Goal: Transaction & Acquisition: Purchase product/service

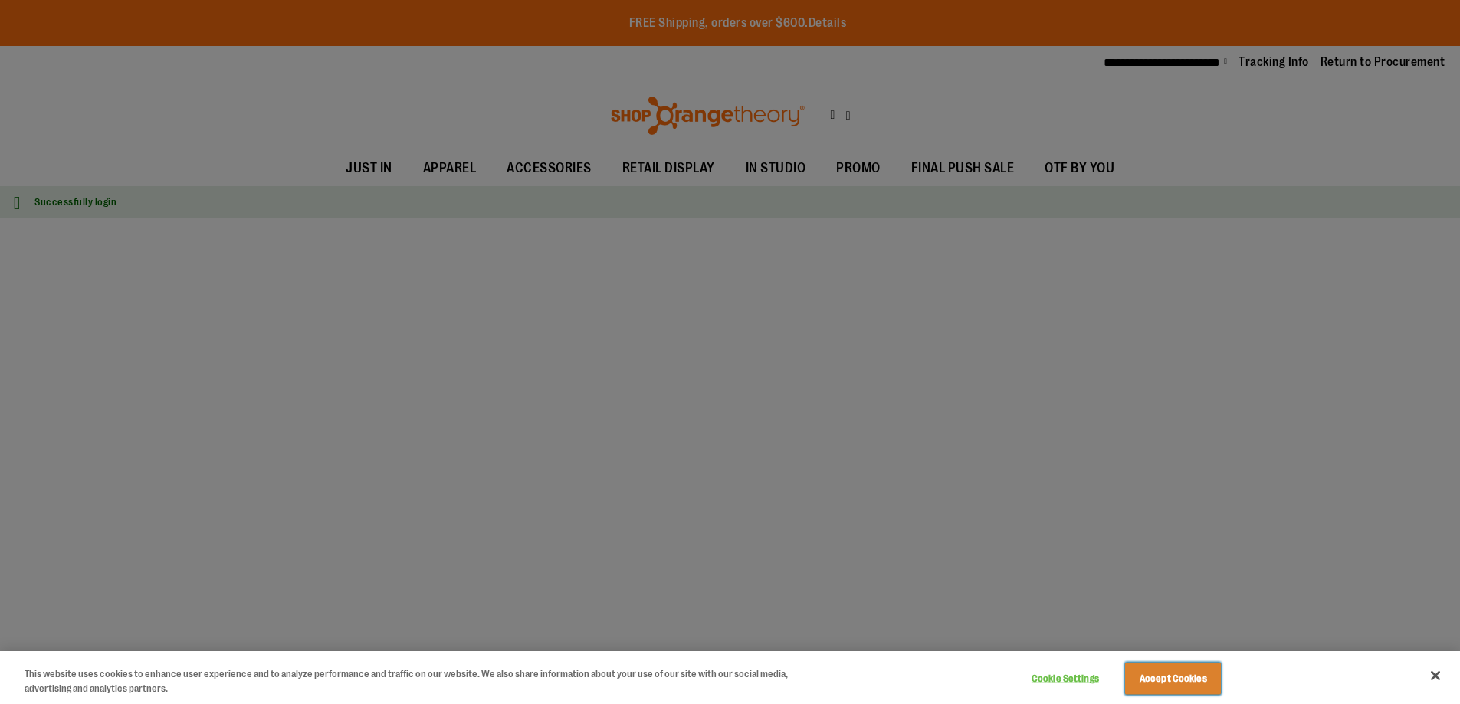
click at [1173, 678] on button "Accept Cookies" at bounding box center [1173, 679] width 96 height 32
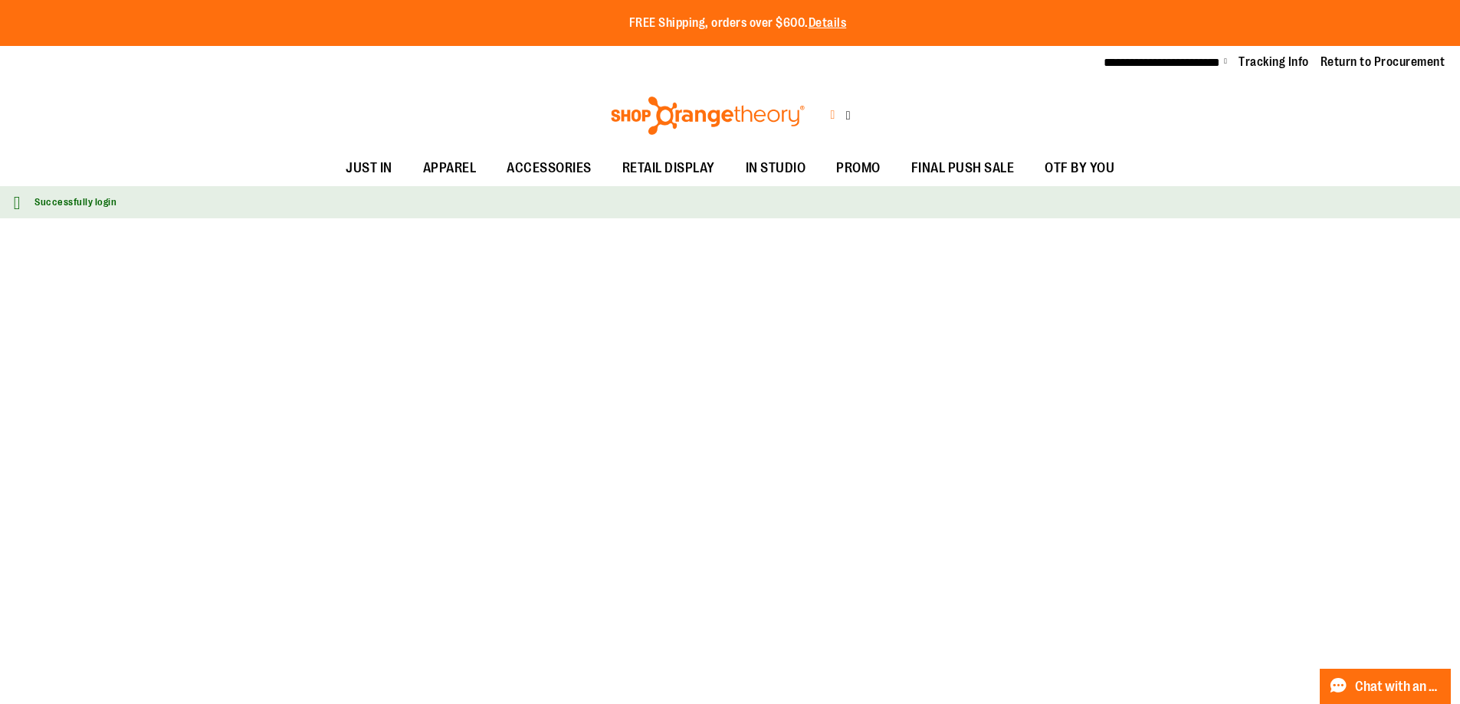
click at [830, 107] on icon at bounding box center [832, 116] width 5 height 18
type input "**********"
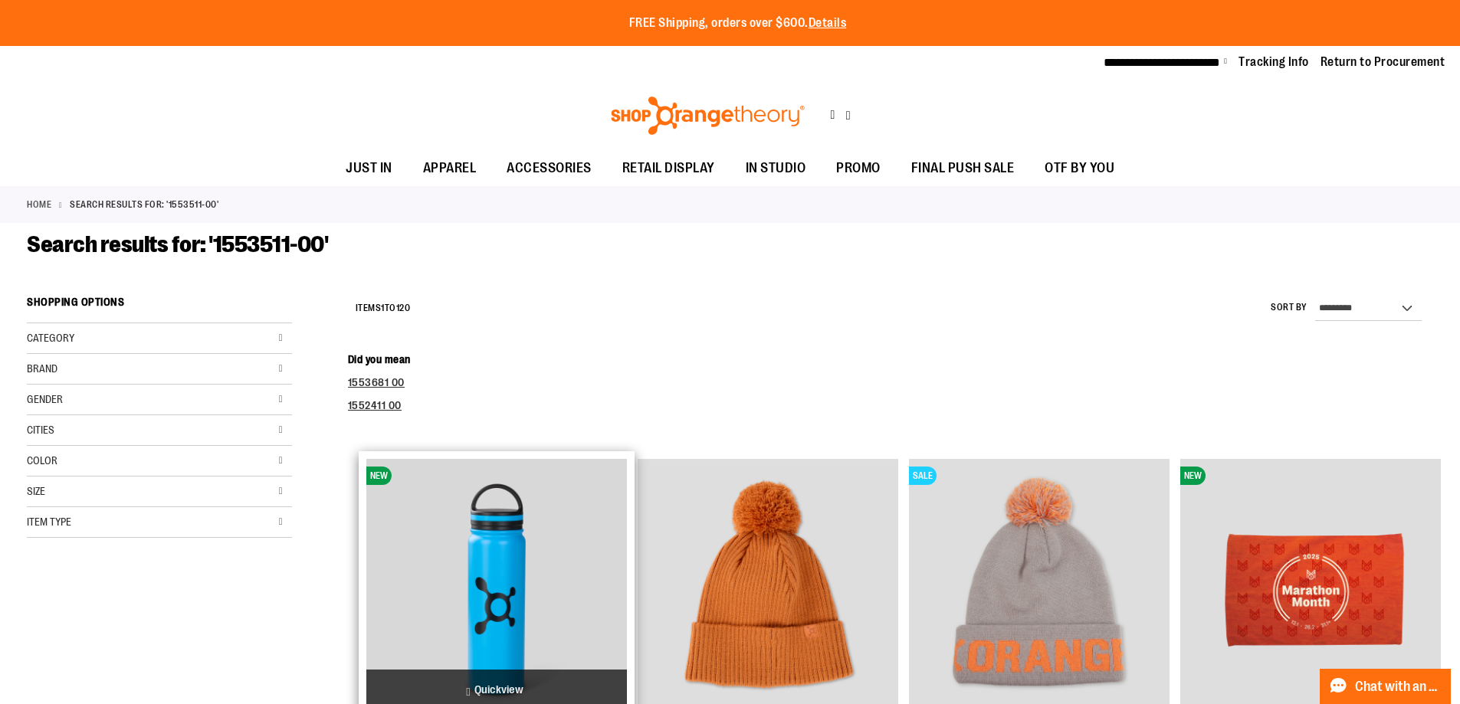
click at [489, 566] on img "product" at bounding box center [496, 589] width 261 height 261
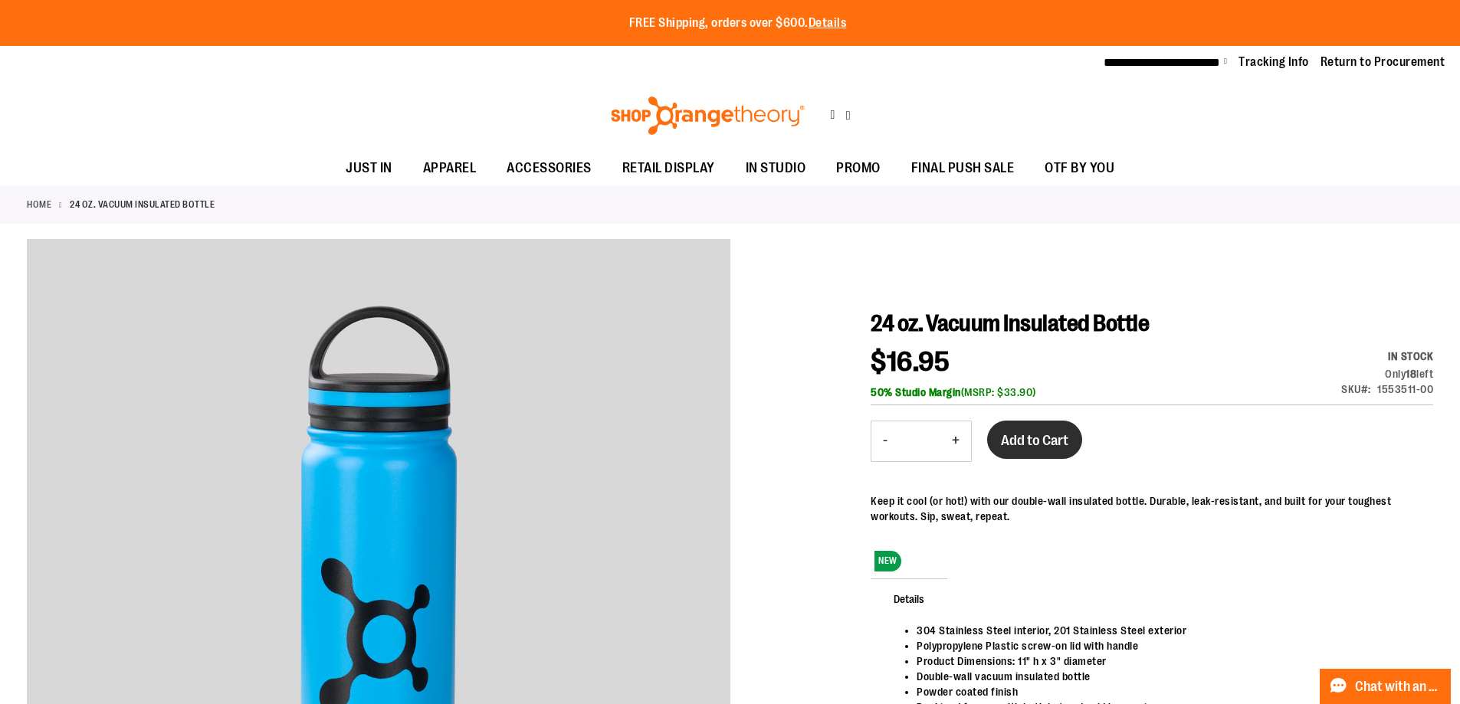
click at [1035, 432] on span "Add to Cart" at bounding box center [1034, 440] width 67 height 17
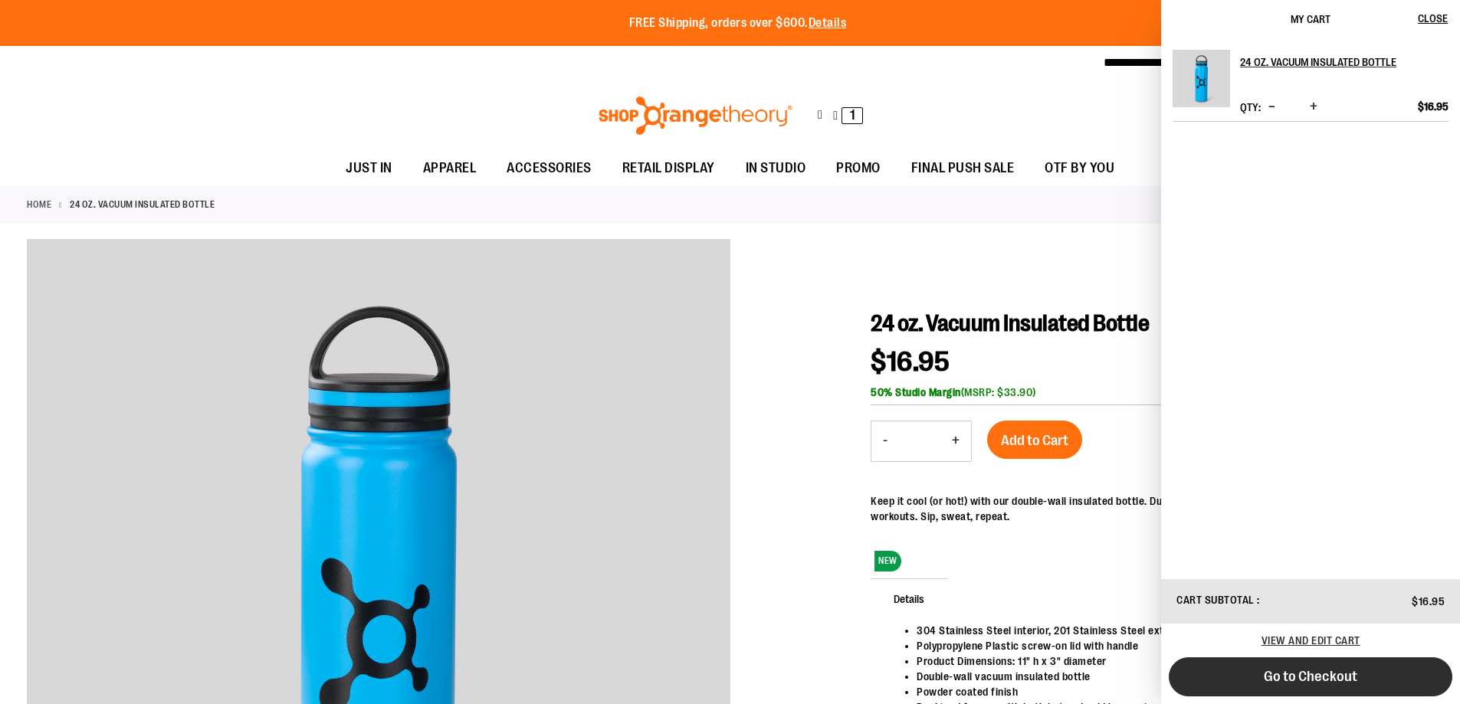
click at [1311, 677] on span "Go to Checkout" at bounding box center [1311, 676] width 94 height 17
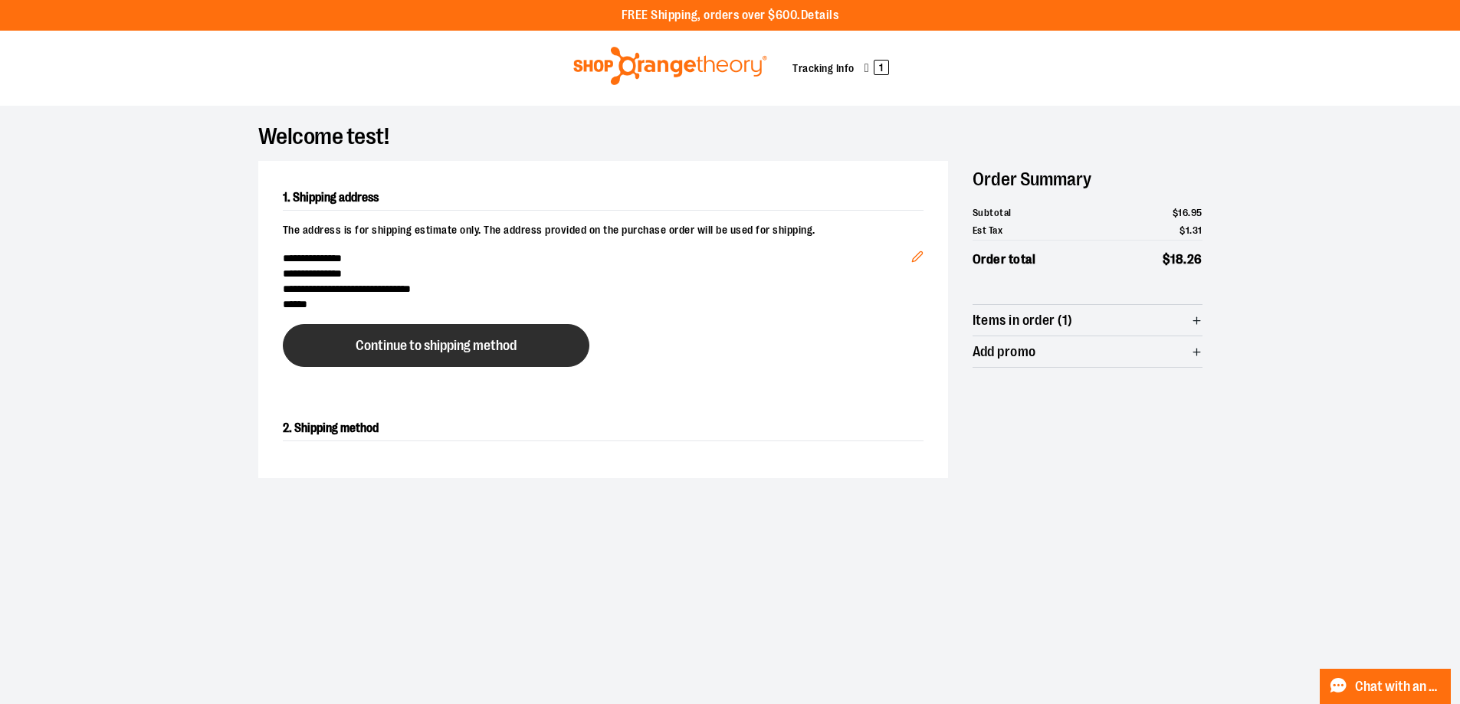
click at [435, 345] on span "Continue to shipping method" at bounding box center [436, 346] width 161 height 15
